Goal: Transaction & Acquisition: Download file/media

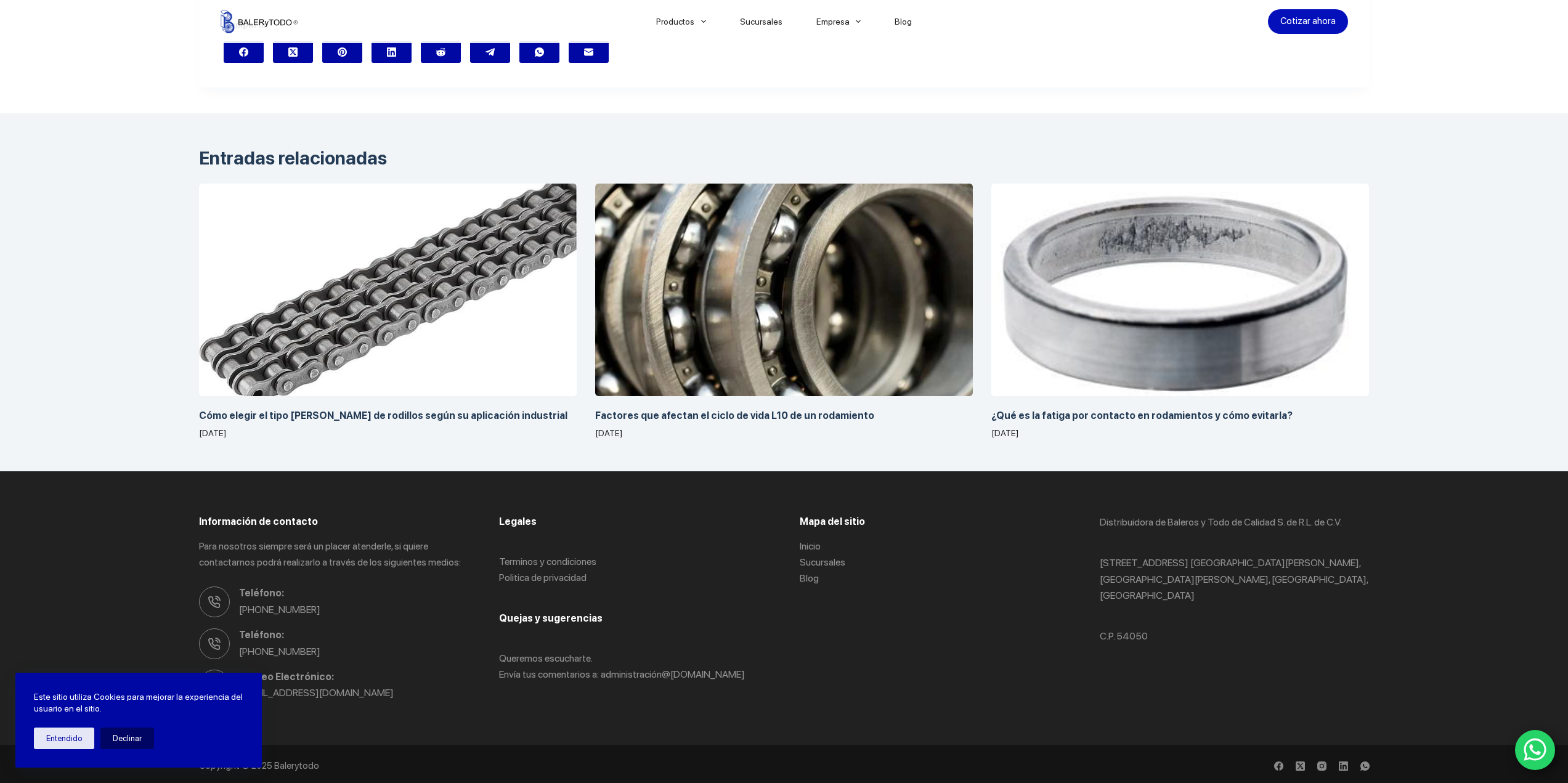
scroll to position [9457, 0]
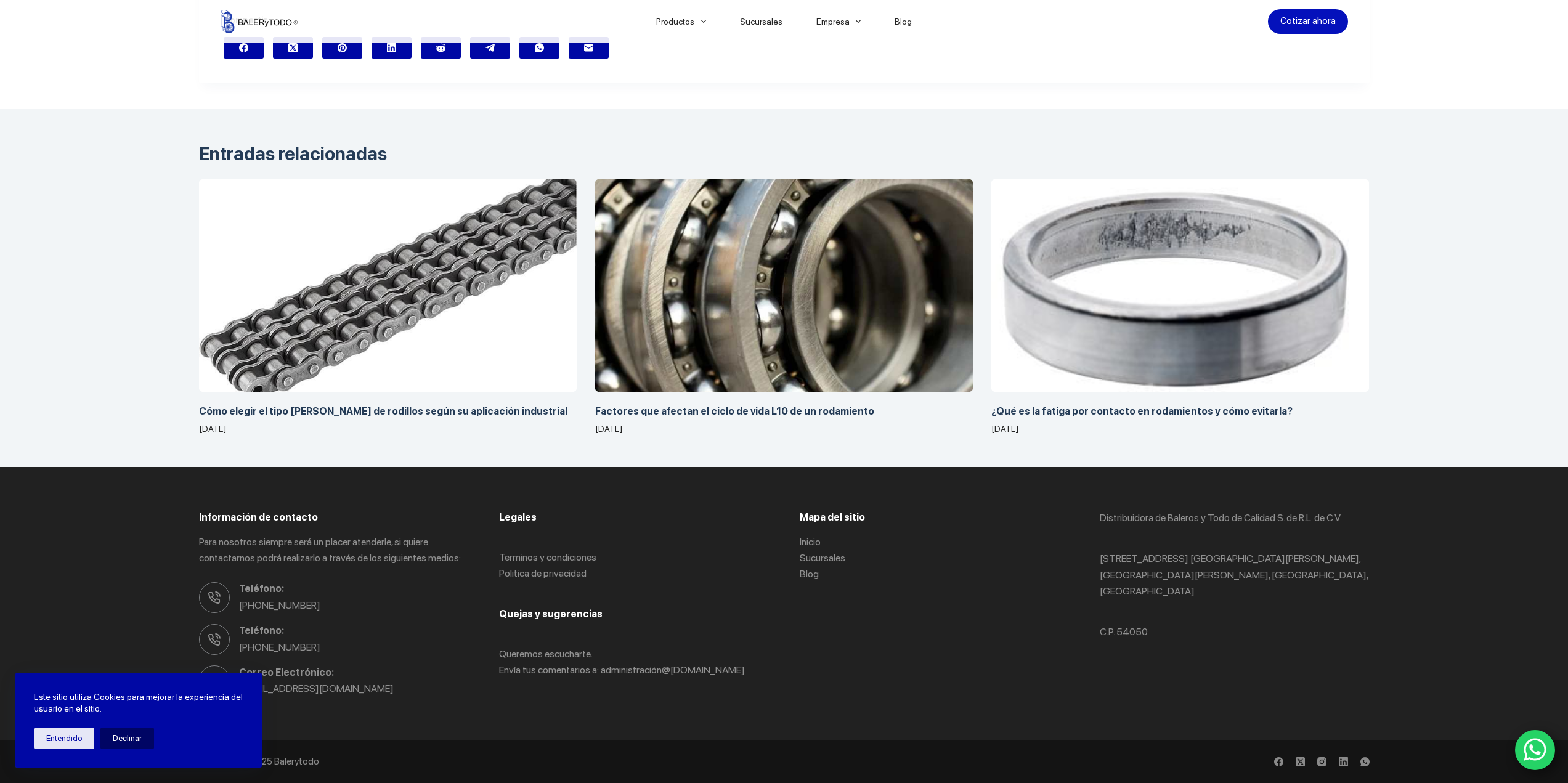
click at [247, 18] on img at bounding box center [258, 22] width 77 height 23
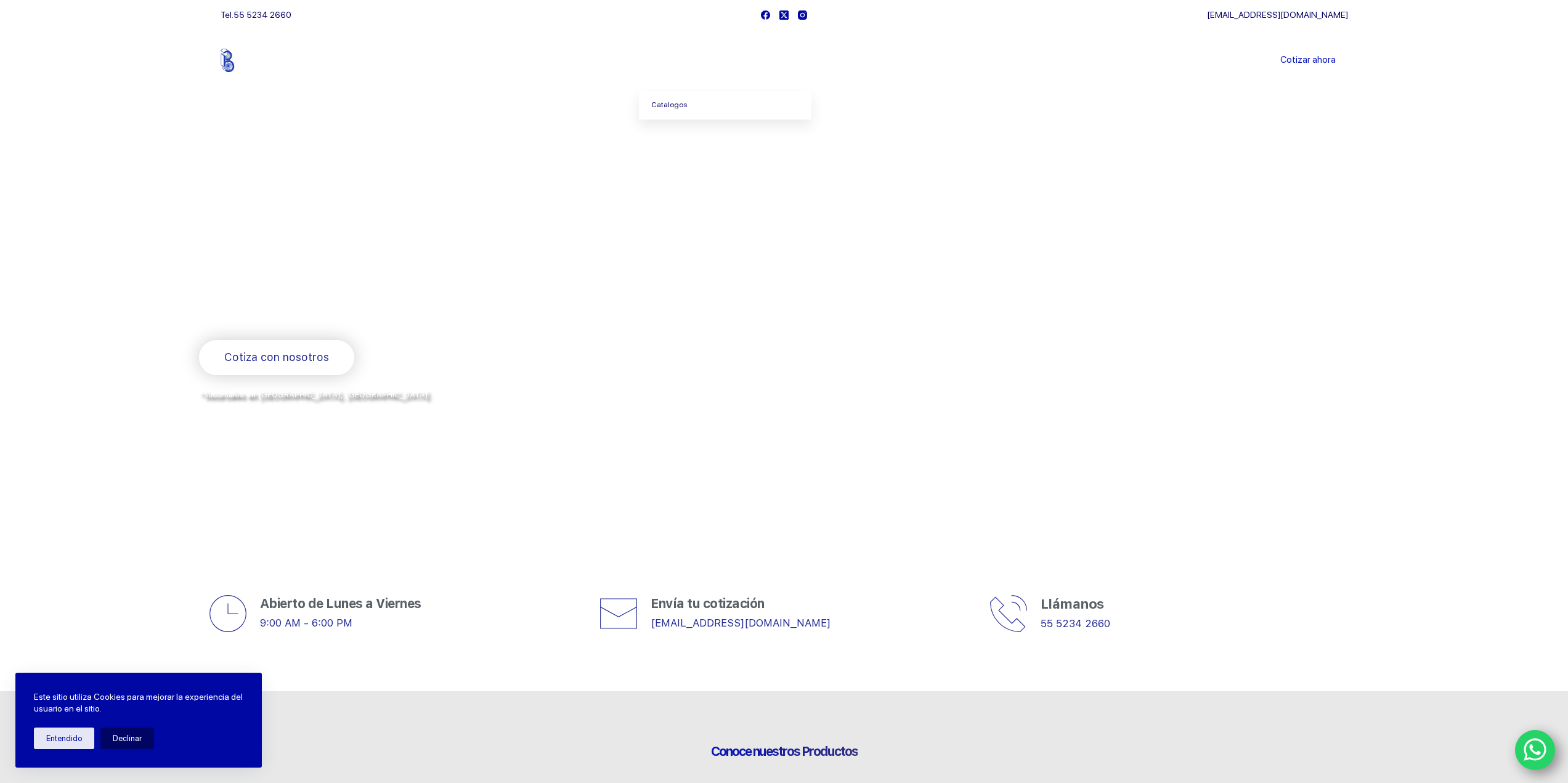
click at [679, 106] on link "Catalogos" at bounding box center [725, 105] width 172 height 28
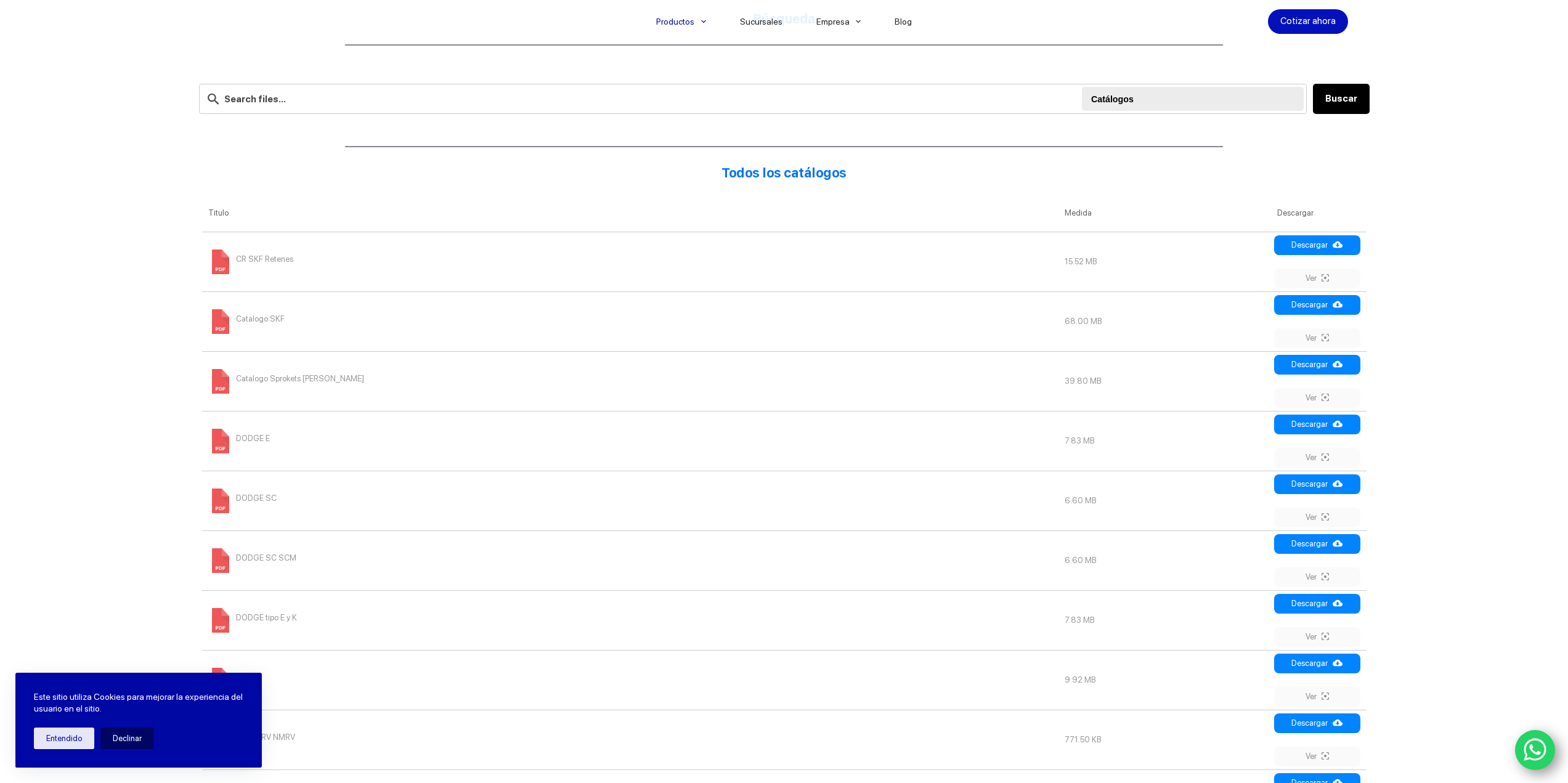
scroll to position [185, 0]
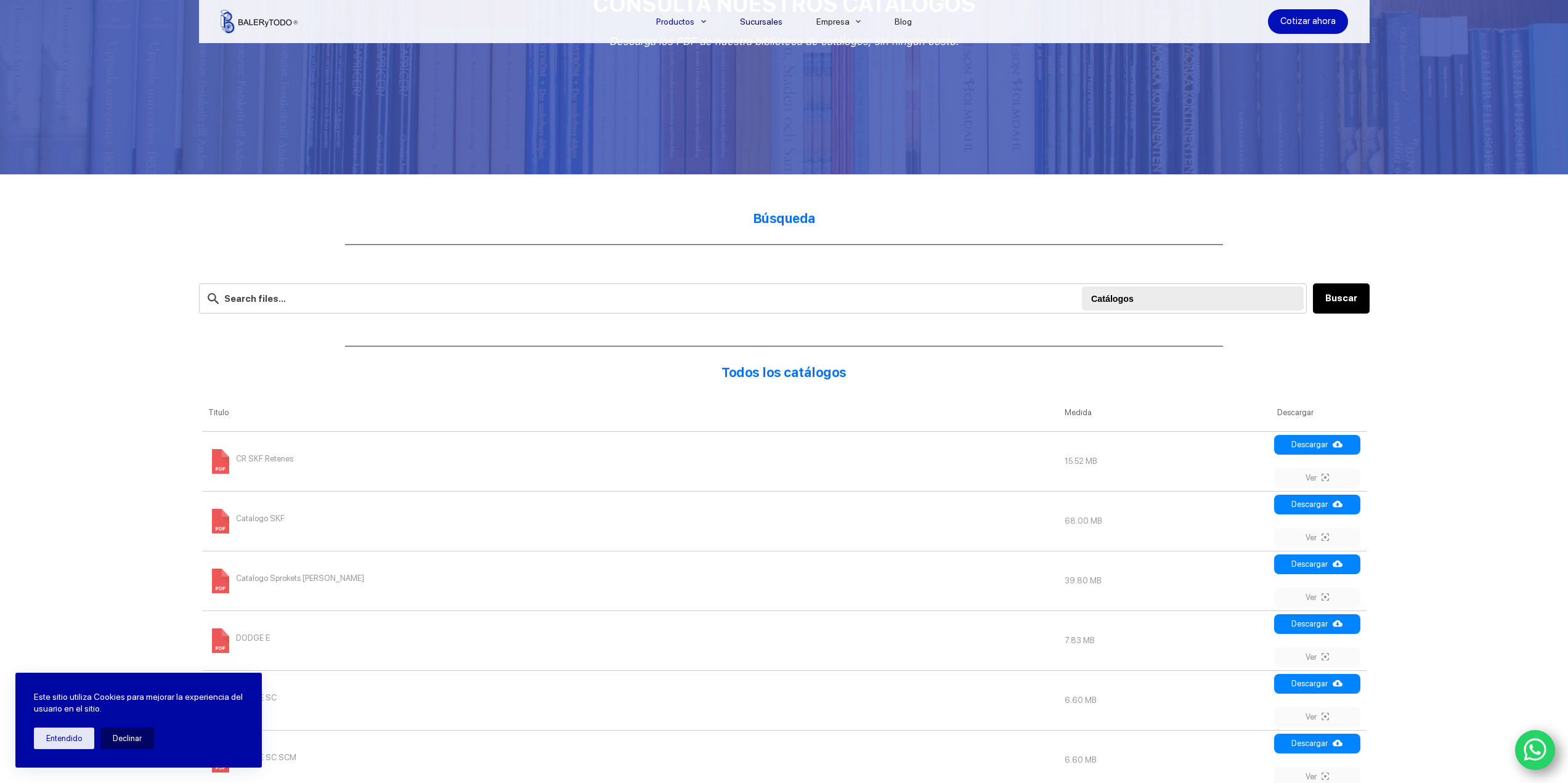
click at [748, 22] on link "Sucursales" at bounding box center [761, 22] width 77 height 0
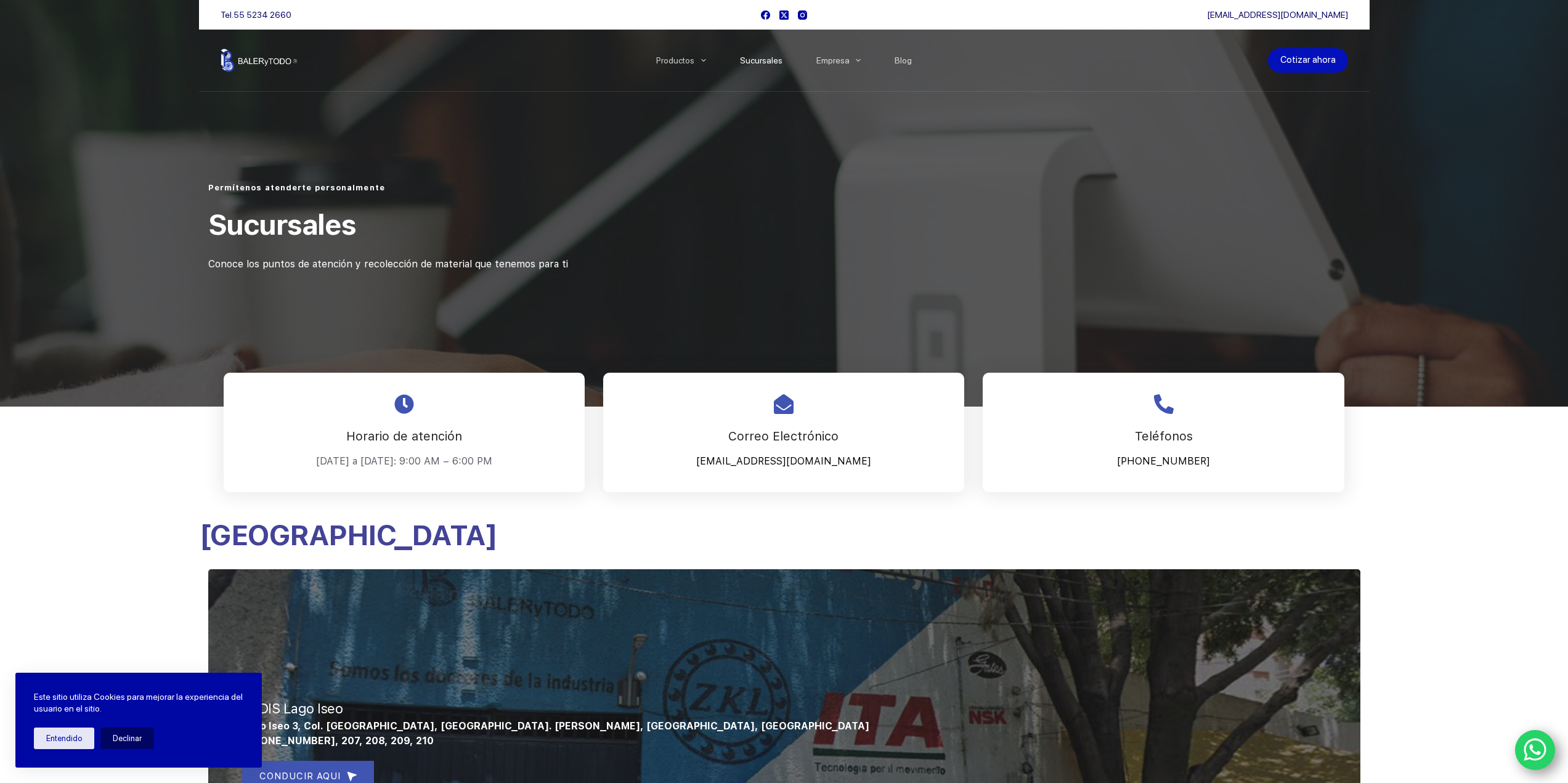
click at [1283, 53] on link "Cotizar ahora" at bounding box center [1308, 61] width 80 height 25
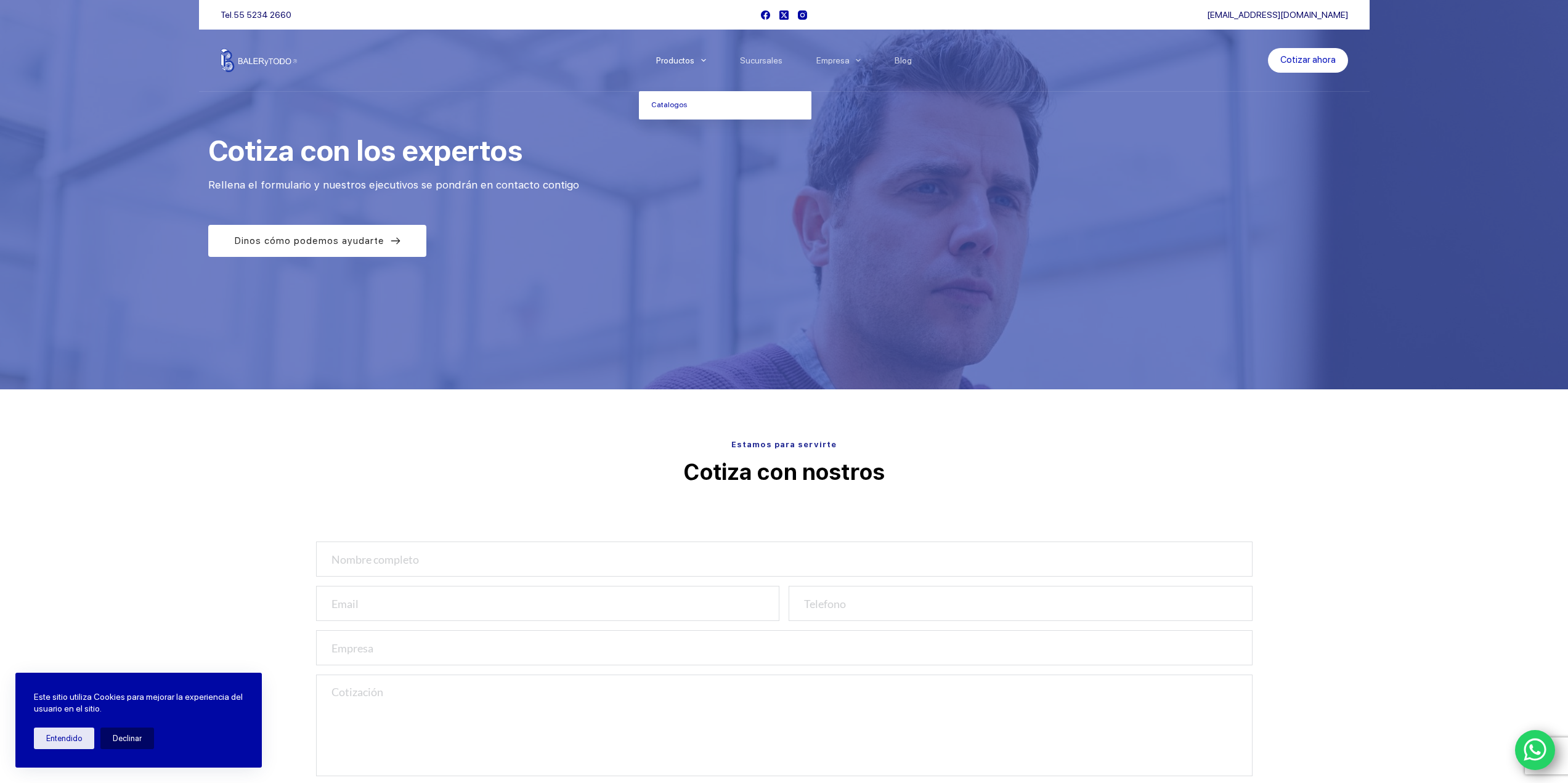
click at [691, 61] on link "Productos" at bounding box center [680, 61] width 84 height 0
click at [680, 109] on link "Catalogos" at bounding box center [725, 105] width 172 height 28
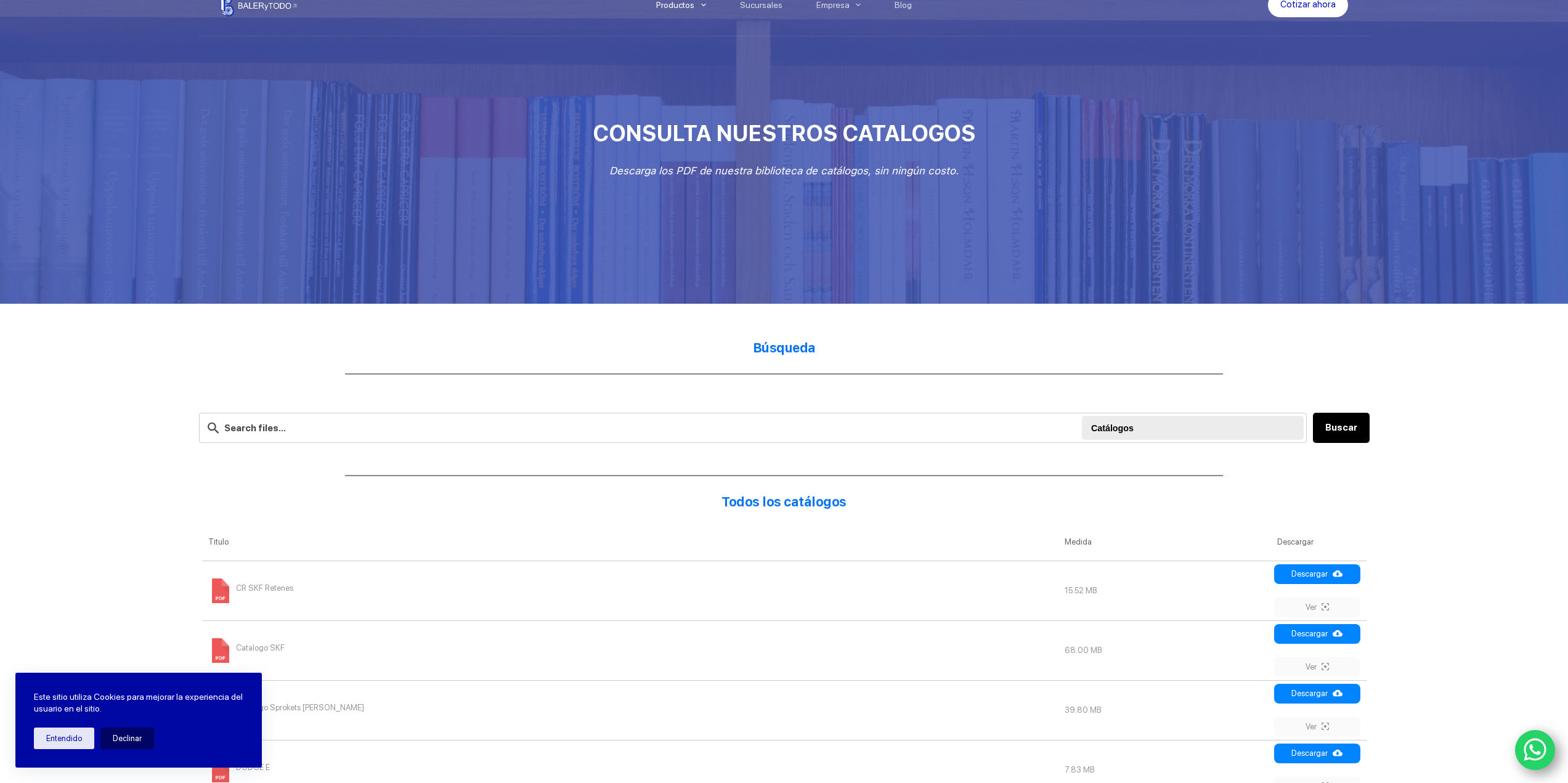
scroll to position [123, 0]
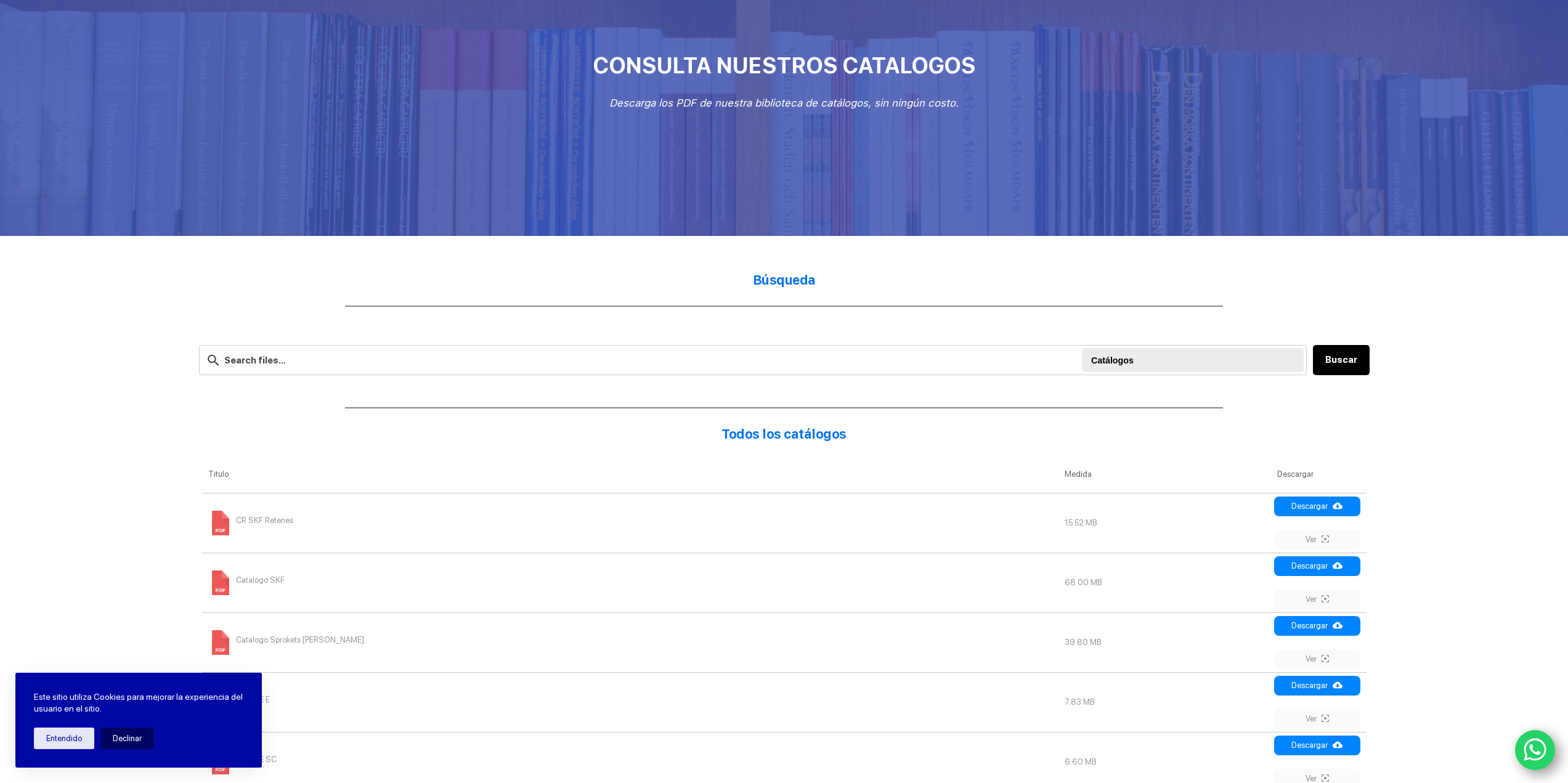
click at [271, 517] on span "CR SKF Retenes" at bounding box center [264, 520] width 57 height 20
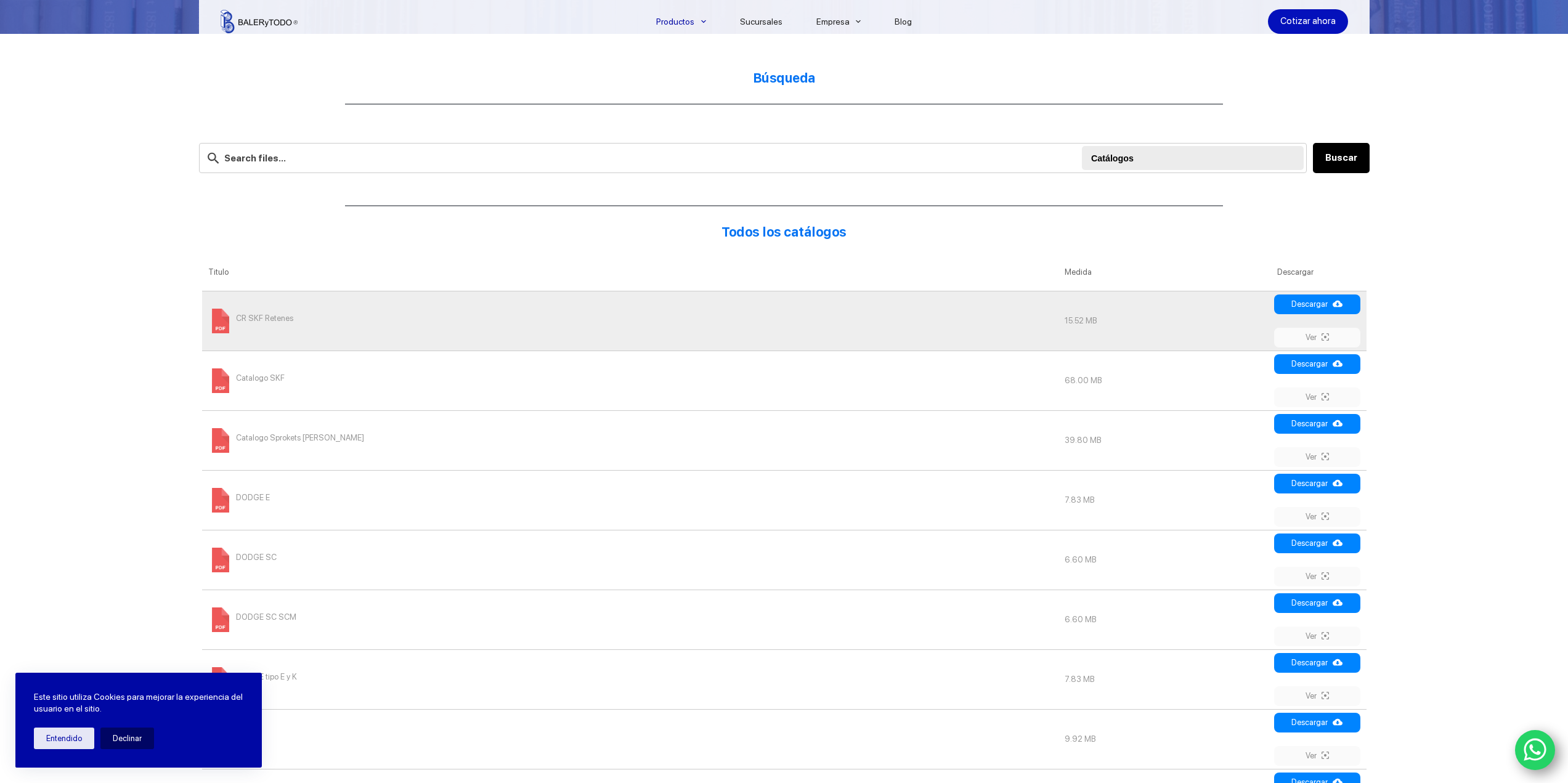
scroll to position [369, 0]
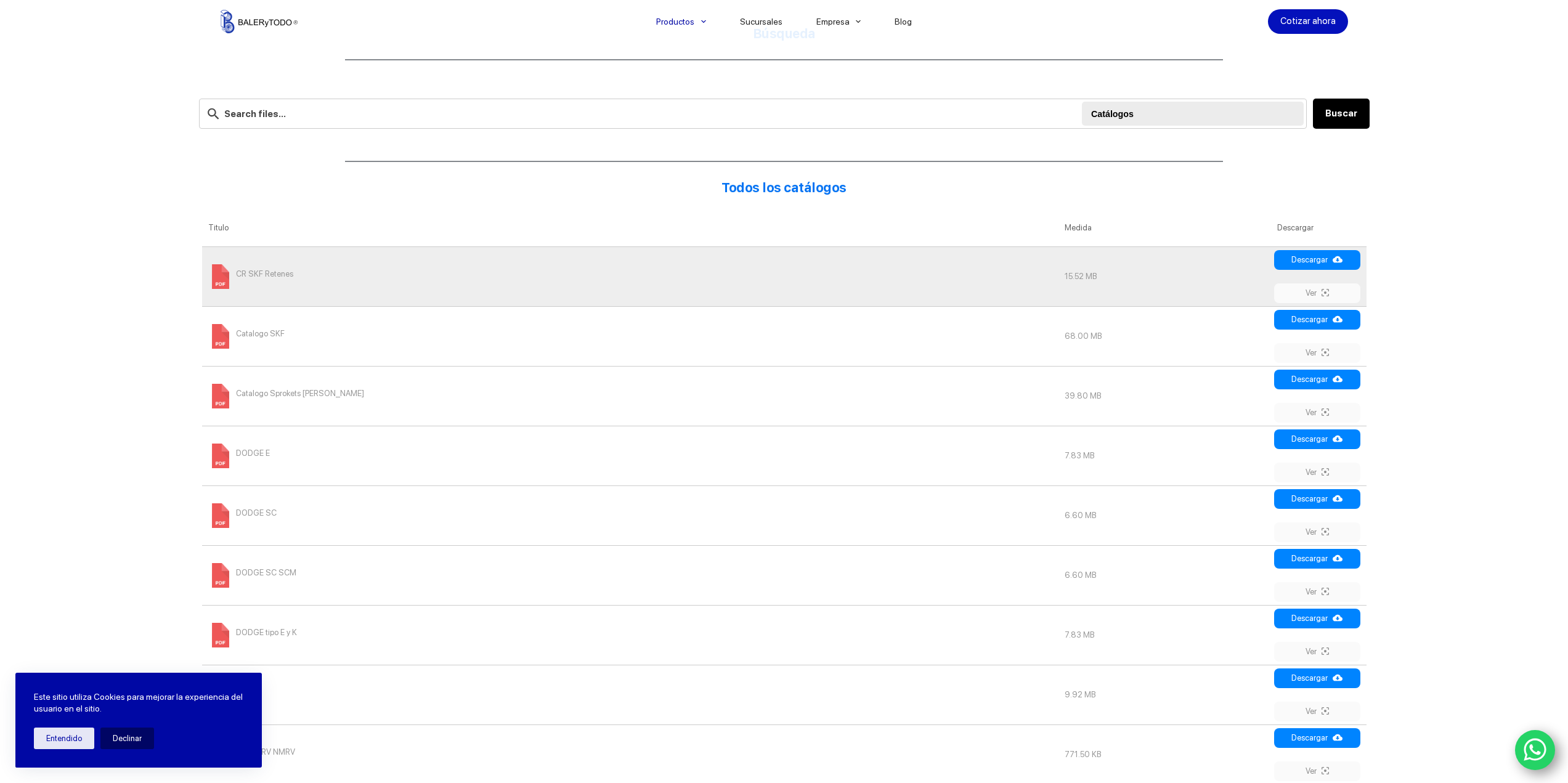
click at [261, 334] on span "Catalogo SKF" at bounding box center [260, 333] width 49 height 20
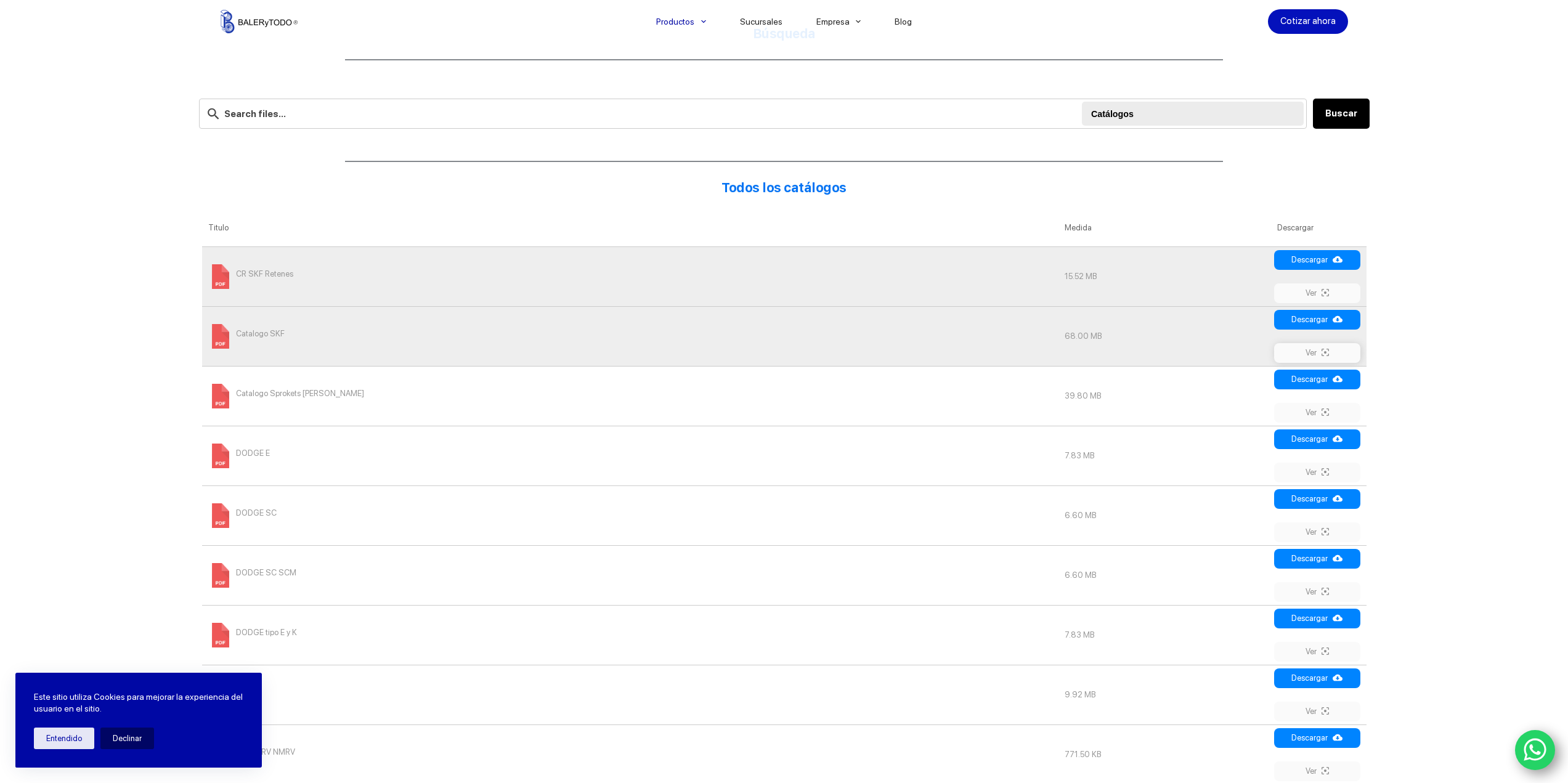
click at [1322, 355] on icon at bounding box center [1325, 352] width 7 height 10
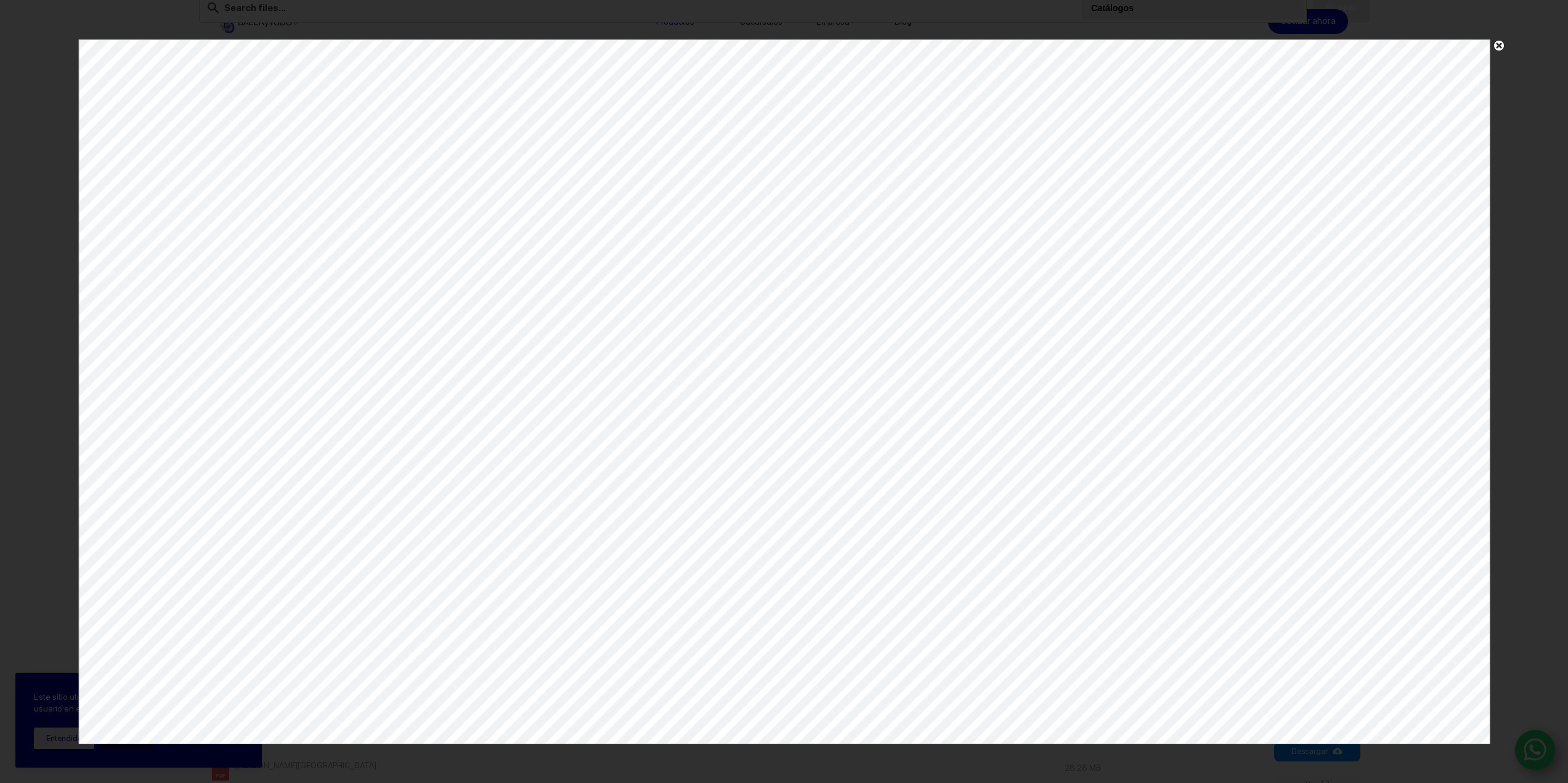
scroll to position [801, 0]
